Goal: Task Accomplishment & Management: Manage account settings

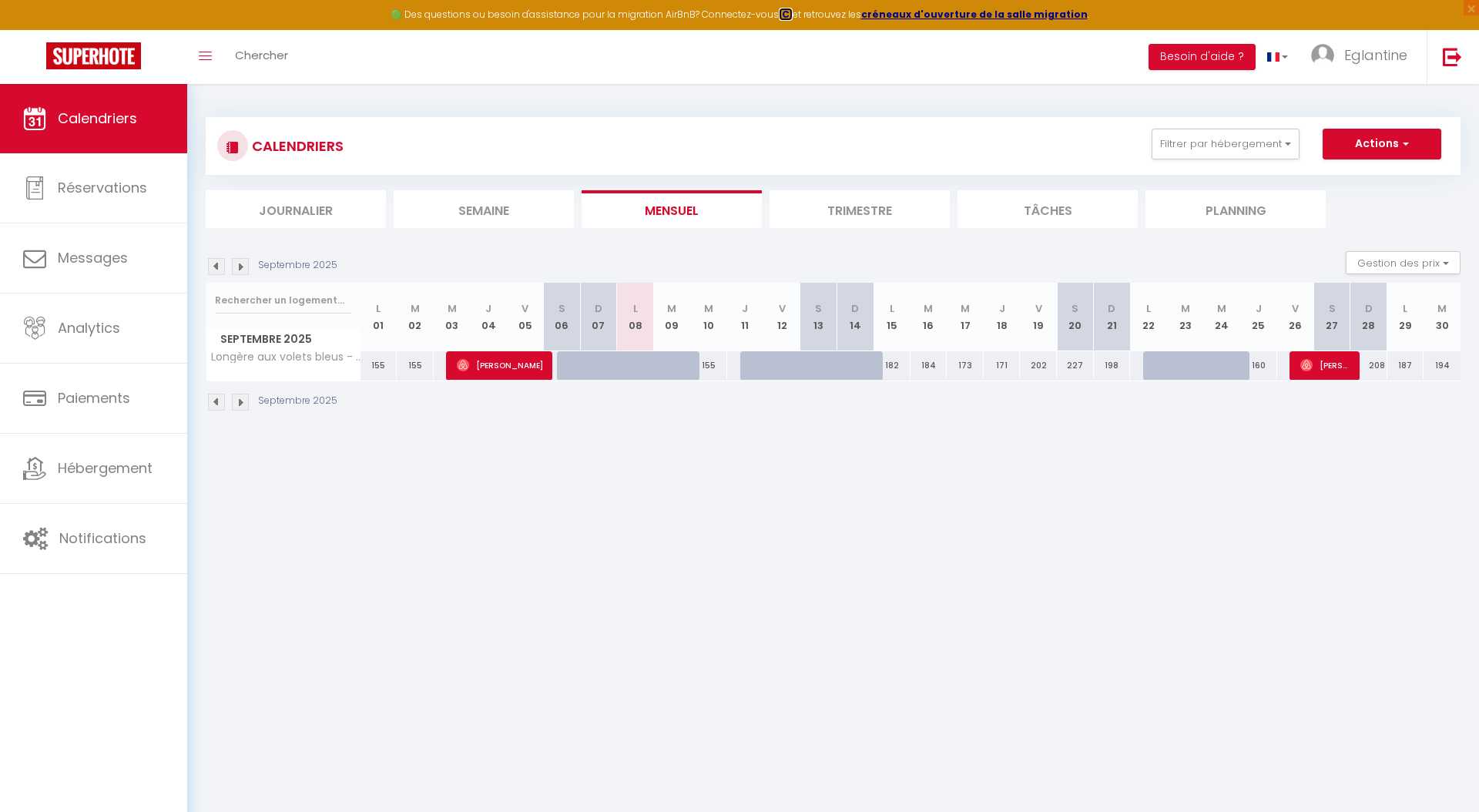
click at [791, 15] on strong "ICI" at bounding box center [786, 14] width 14 height 13
click at [957, 15] on strong "créneaux d'ouverture de la salle migration" at bounding box center [974, 14] width 226 height 13
click at [1363, 64] on span "Eglantine" at bounding box center [1376, 55] width 63 height 19
click at [1362, 103] on link "Paramètres" at bounding box center [1364, 107] width 114 height 26
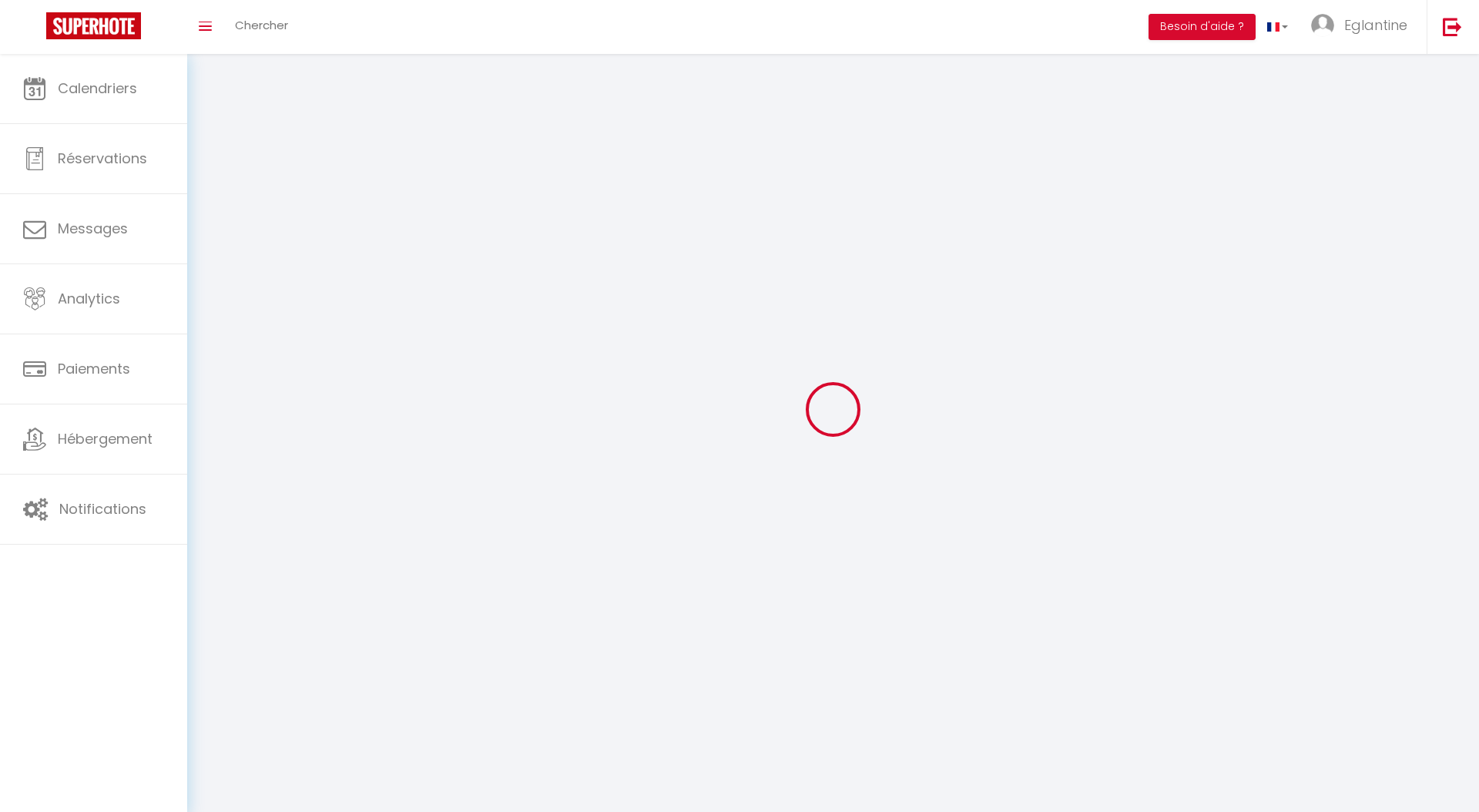
type input "Eglantine"
type input "Godefroy"
type input "[PHONE_NUMBER]"
type input "[STREET_ADDRESS][PERSON_NAME]"
type input "75017"
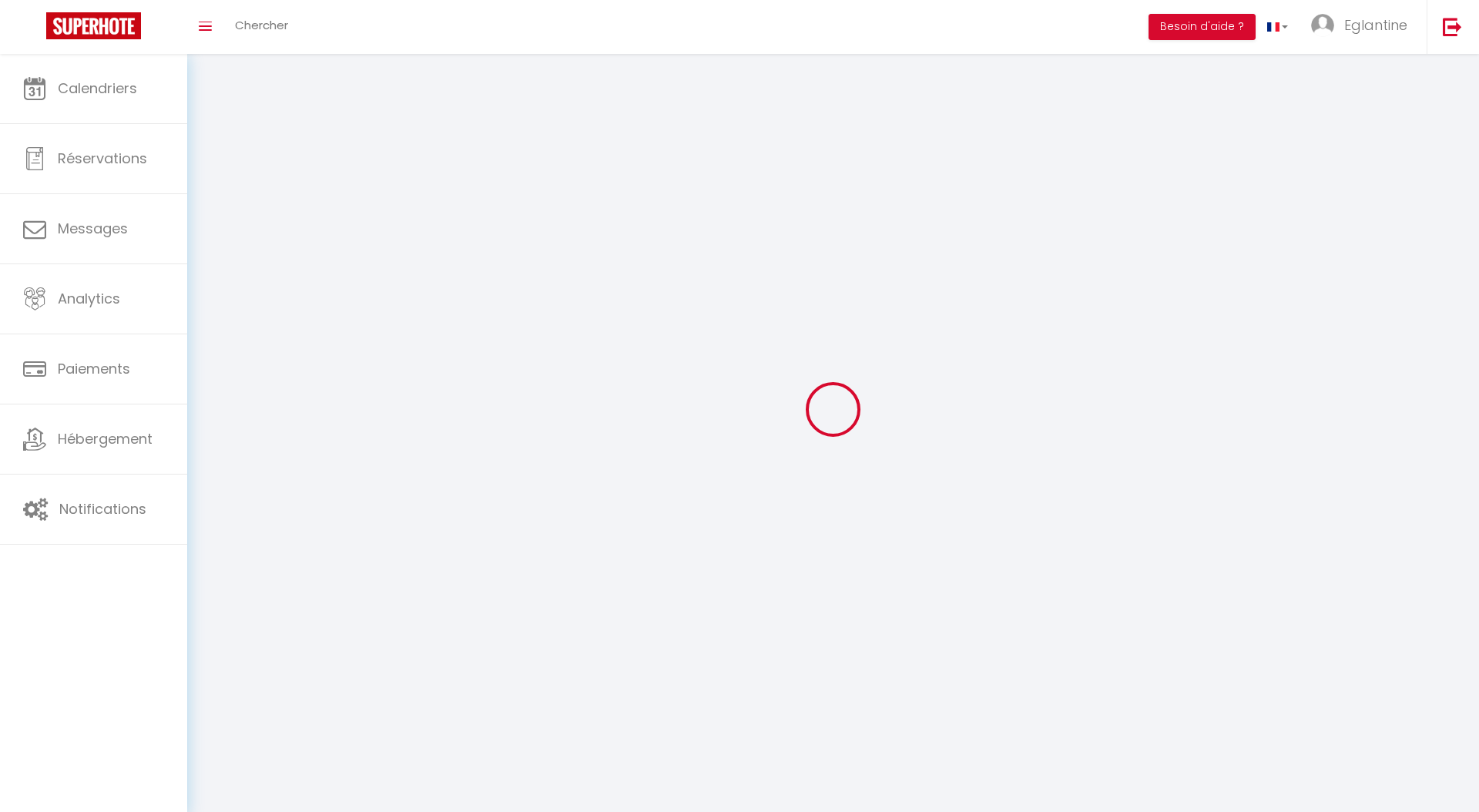
type input "[GEOGRAPHIC_DATA]"
type input "tO5kVHkTVgsyGWkBecQxjBSYL"
type input "gVafPt8RIQoZ6UhqLoluYgbMS"
type input "[URL][DOMAIN_NAME]"
select select "28"
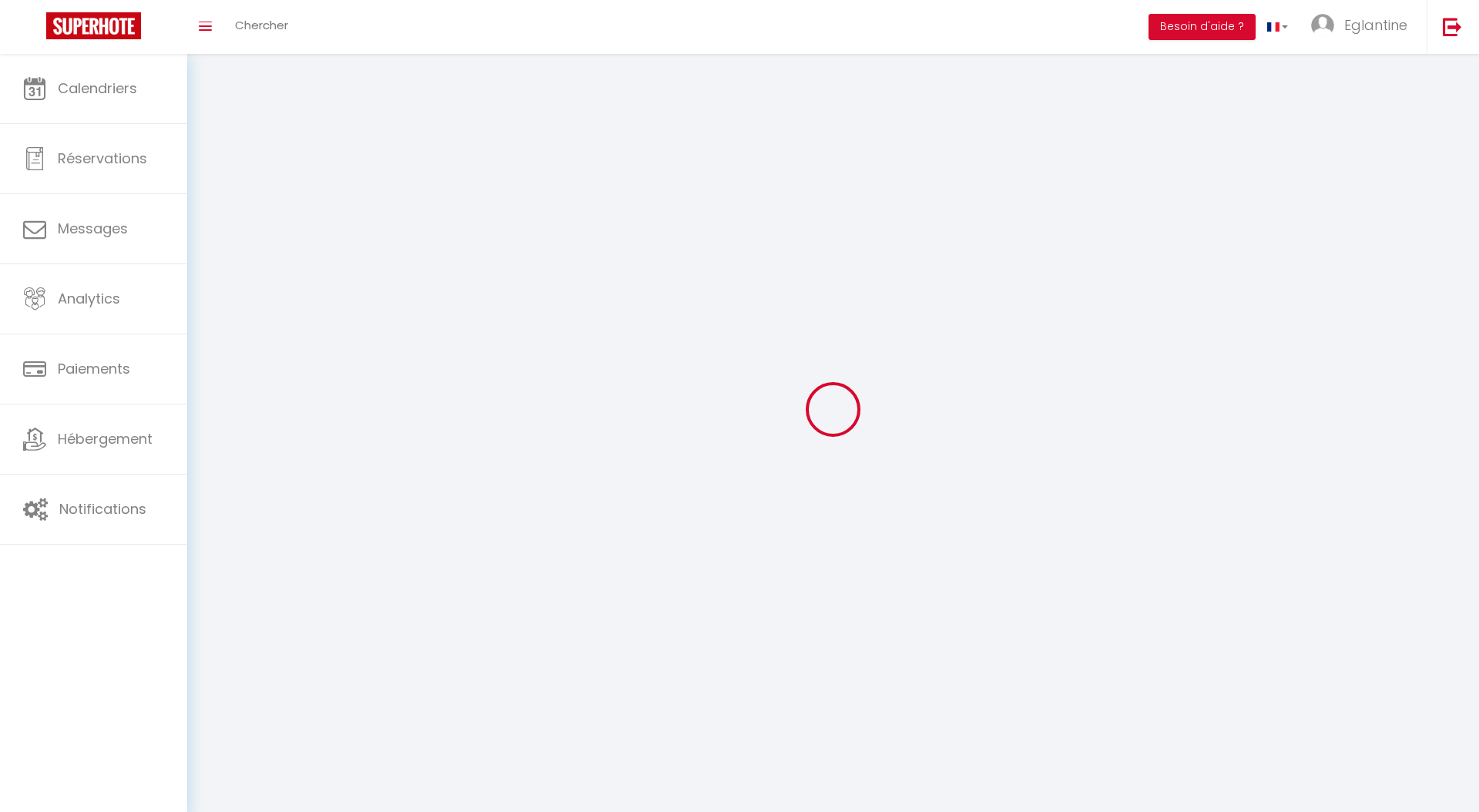
select select "fr"
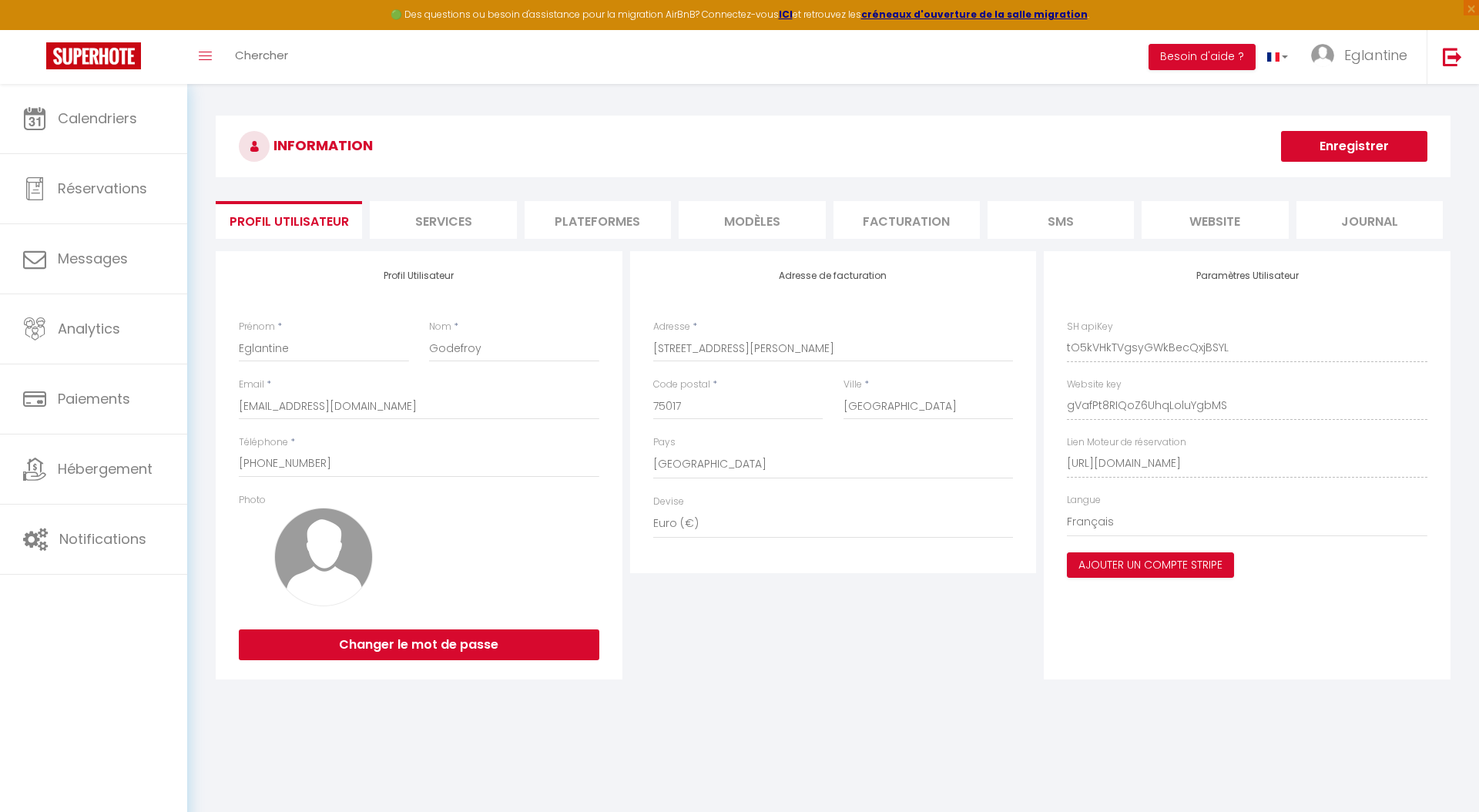
click at [604, 243] on div "INFORMATION Enregistrer Profil Utilisateur Services Plateformes MODÈLES Factura…" at bounding box center [833, 399] width 1235 height 568
click at [600, 225] on li "Plateformes" at bounding box center [598, 219] width 146 height 38
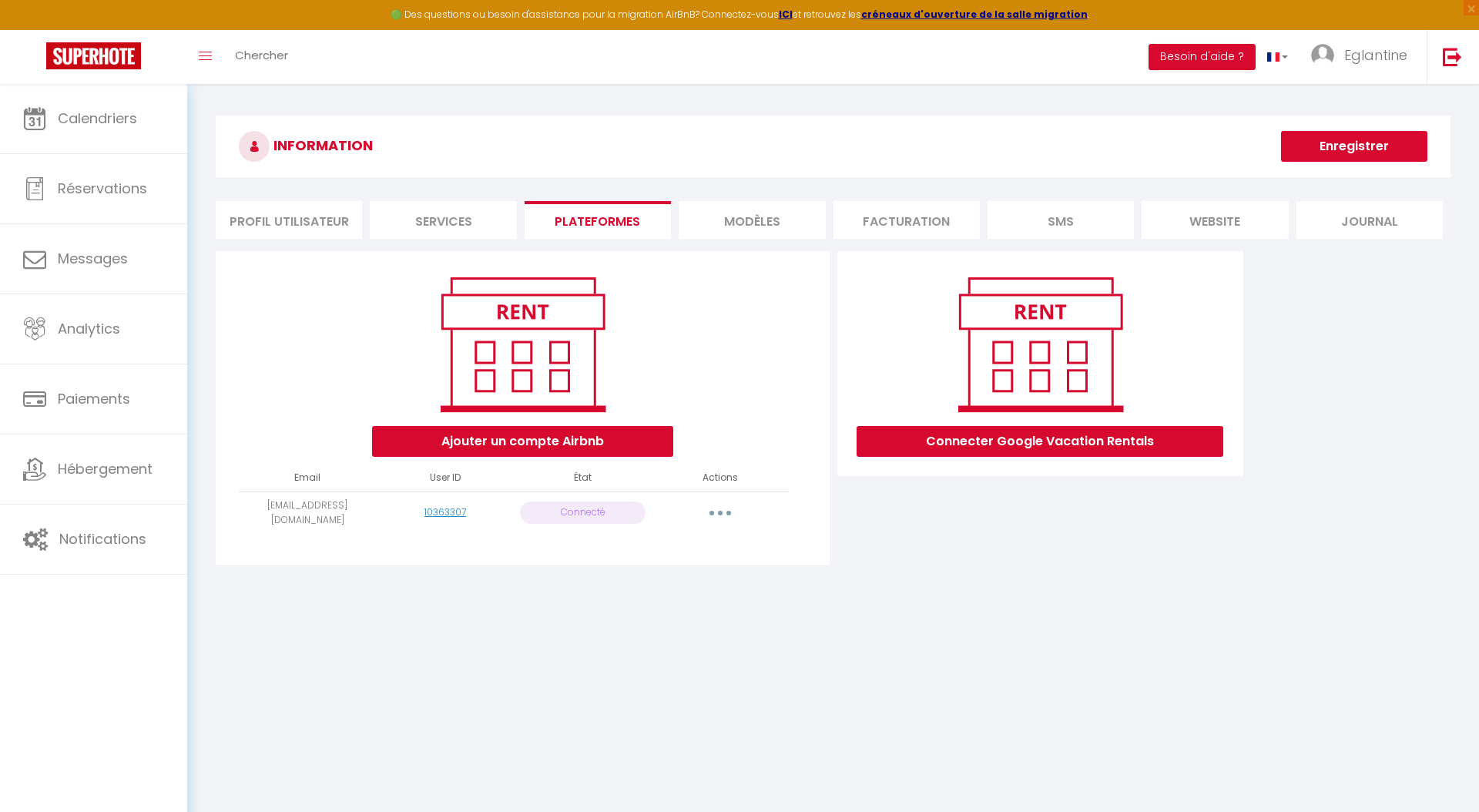
click at [725, 513] on button "button" at bounding box center [720, 513] width 43 height 25
click at [691, 631] on link "Reconnecter le compte" at bounding box center [652, 631] width 170 height 26
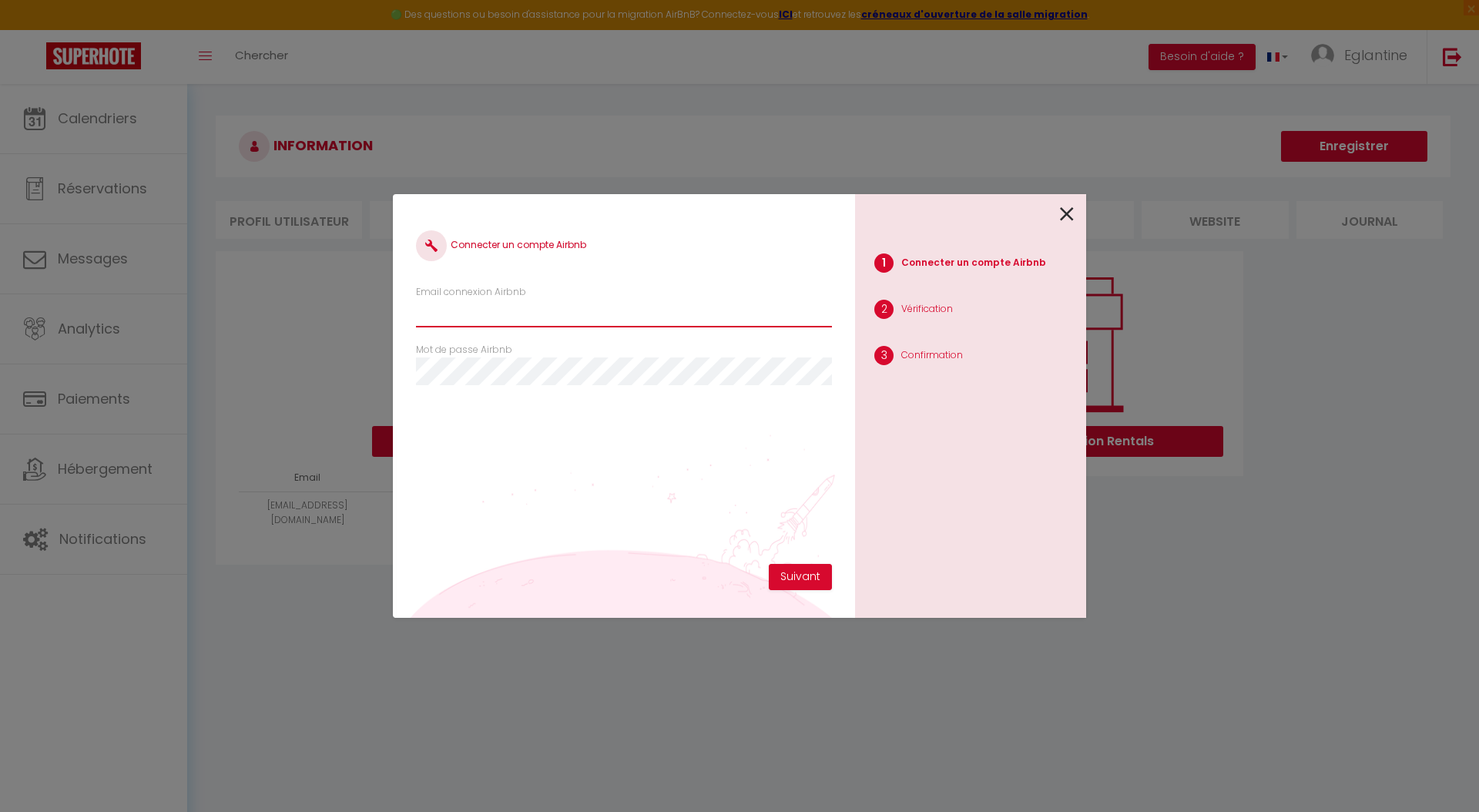
click at [527, 320] on input "Email connexion Airbnb" at bounding box center [624, 313] width 416 height 27
type input "[EMAIL_ADDRESS][DOMAIN_NAME]"
click at [802, 577] on button "Suivant" at bounding box center [801, 577] width 63 height 26
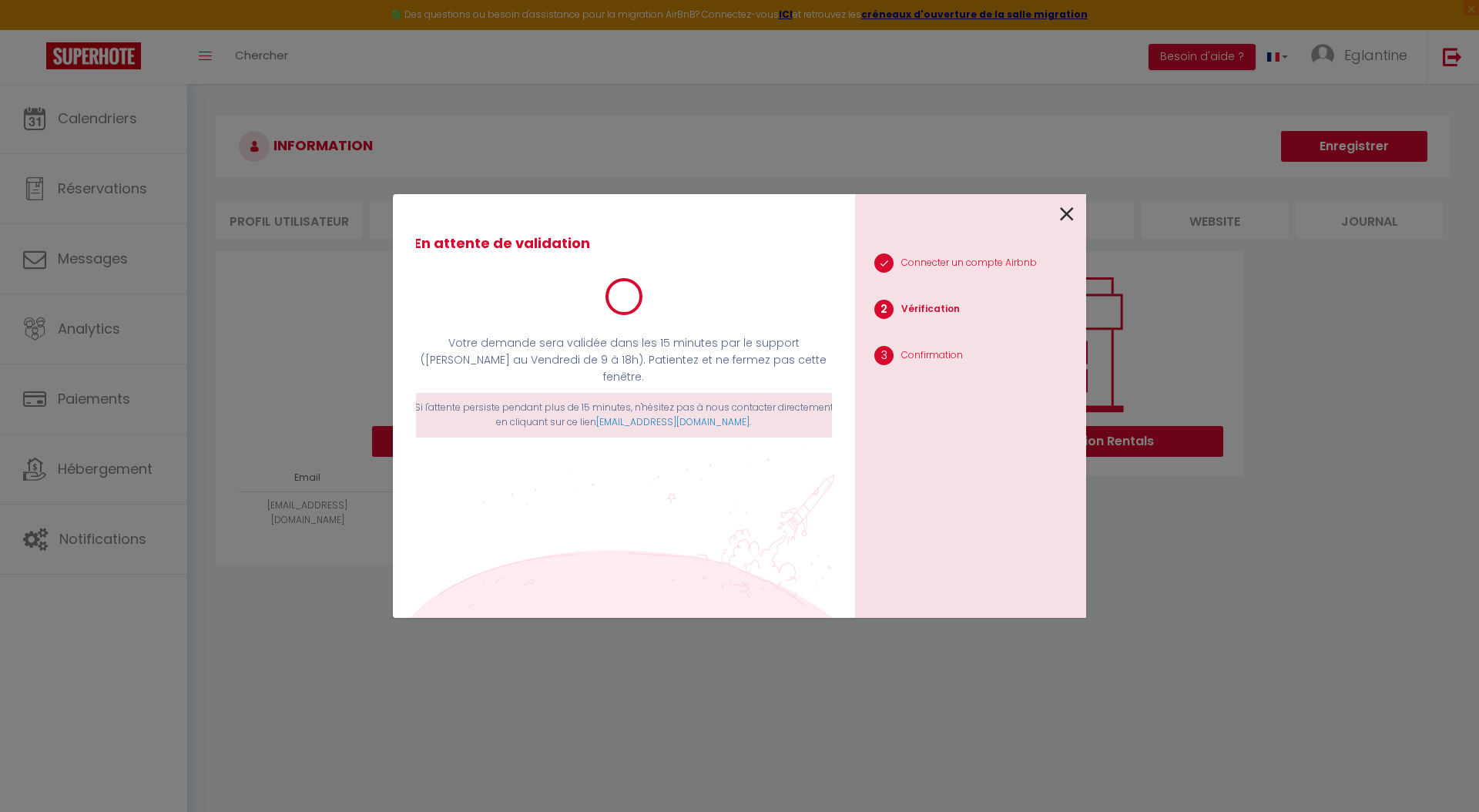
click at [588, 268] on p "En attente de validation" at bounding box center [624, 243] width 436 height 52
